Goal: Task Accomplishment & Management: Use online tool/utility

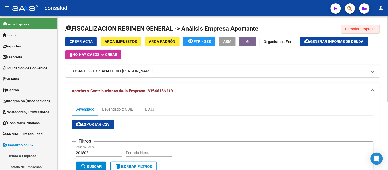
click at [358, 28] on span "Cambiar Empresa" at bounding box center [361, 29] width 30 height 5
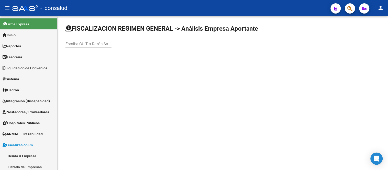
click at [84, 42] on input "Escriba CUIT o Razón Social para buscar" at bounding box center [89, 44] width 46 height 5
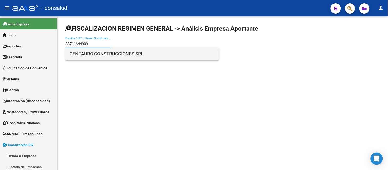
type input "33711644909"
click at [113, 52] on span "CENTAURO CONSTRUCCIONES SRL" at bounding box center [142, 54] width 145 height 12
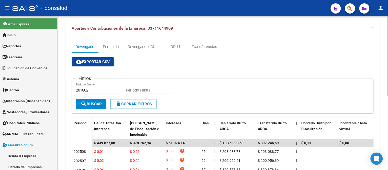
scroll to position [57, 0]
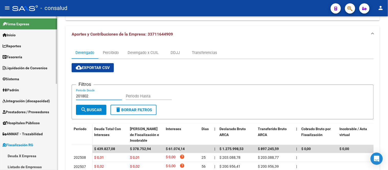
drag, startPoint x: 93, startPoint y: 97, endPoint x: 40, endPoint y: 86, distance: 53.6
click at [40, 86] on mat-sidenav-container "Firma Express Inicio Calendario SSS Instructivos Contacto OS Reportes Tablero d…" at bounding box center [194, 93] width 388 height 154
drag, startPoint x: 258, startPoint y: 71, endPoint x: 262, endPoint y: 68, distance: 5.2
click at [259, 70] on div "cloud_download Exportar CSV Filtros 201802 Periodo Desde Periodo Hasta search B…" at bounding box center [223, 146] width 302 height 167
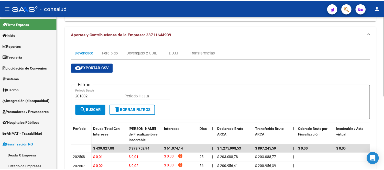
scroll to position [0, 0]
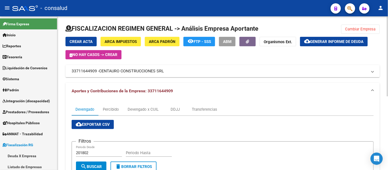
click at [334, 41] on span "Generar informe de deuda" at bounding box center [338, 41] width 54 height 5
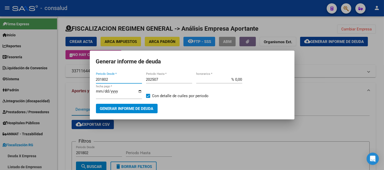
drag, startPoint x: 103, startPoint y: 77, endPoint x: 68, endPoint y: 73, distance: 35.6
click at [68, 73] on div "Generar informe de deuda 201802 Periodo Desde * 202507 Periodo Hasta * % 0,00 h…" at bounding box center [192, 85] width 384 height 170
type input "202502"
type input "202505"
type input "% 10,00"
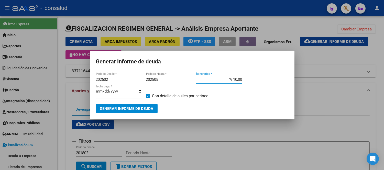
click at [115, 108] on span "Generar informe de deuda" at bounding box center [127, 109] width 54 height 5
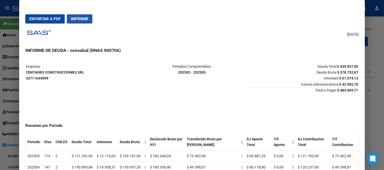
click at [78, 18] on span "Imprimir" at bounding box center [79, 19] width 17 height 5
